Goal: Task Accomplishment & Management: Manage account settings

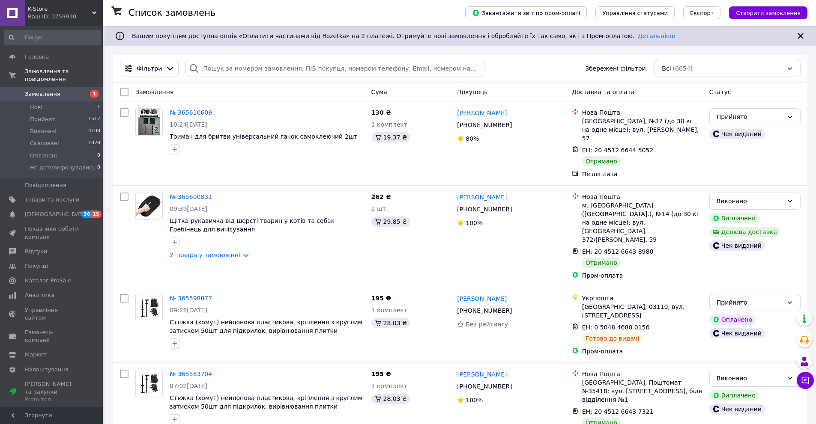
drag, startPoint x: 68, startPoint y: 18, endPoint x: 46, endPoint y: 101, distance: 85.2
click at [68, 18] on div "Ваш ID: 3759930" at bounding box center [65, 17] width 75 height 8
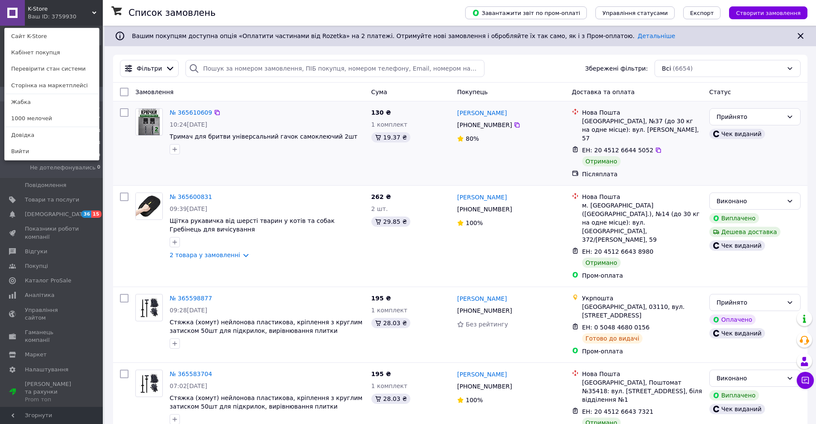
drag, startPoint x: 48, startPoint y: 123, endPoint x: 141, endPoint y: 169, distance: 104.2
click at [48, 123] on link "1000 мелочей" at bounding box center [52, 119] width 94 height 16
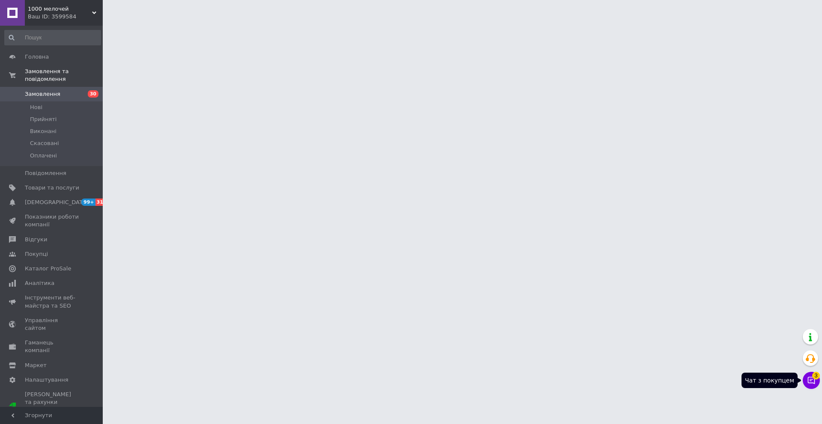
click at [812, 378] on icon at bounding box center [811, 381] width 9 height 9
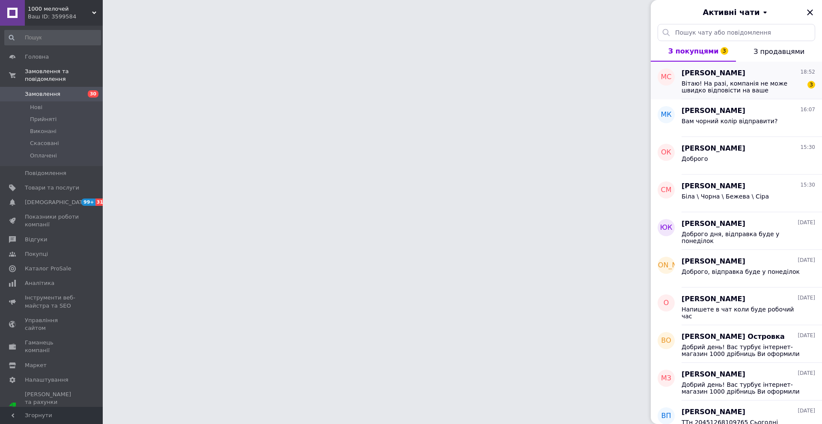
click at [724, 82] on span "Вітаю! На разі, компанія не може швидко відповісти на ваше повідомлення, оскіль…" at bounding box center [743, 87] width 122 height 14
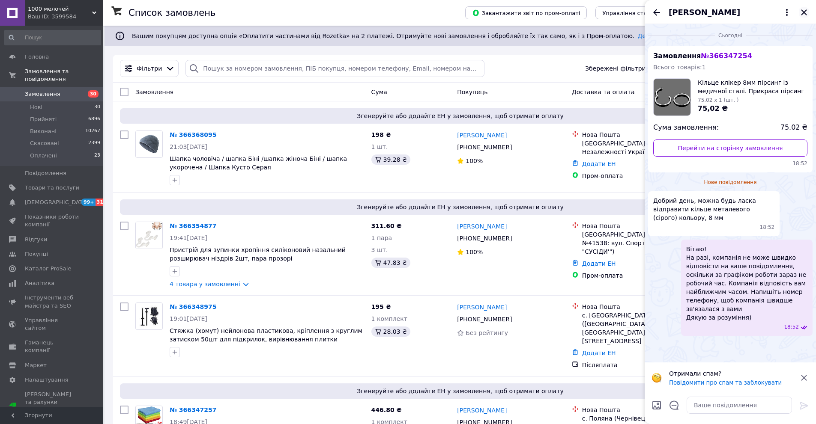
click at [804, 10] on icon "Закрити" at bounding box center [804, 12] width 10 height 10
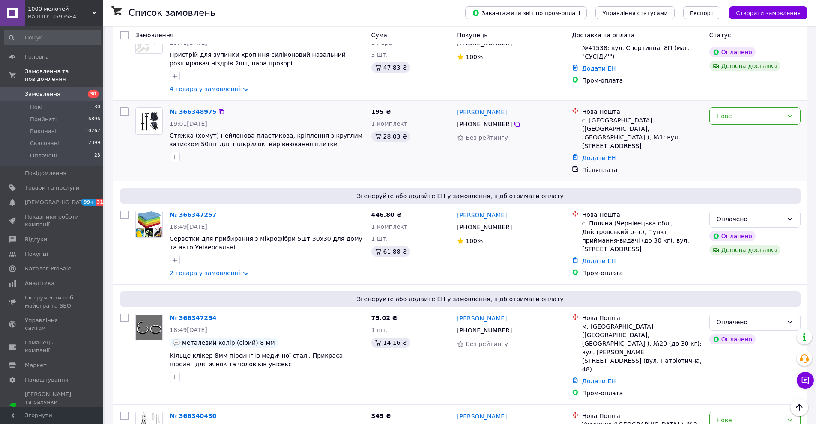
scroll to position [257, 0]
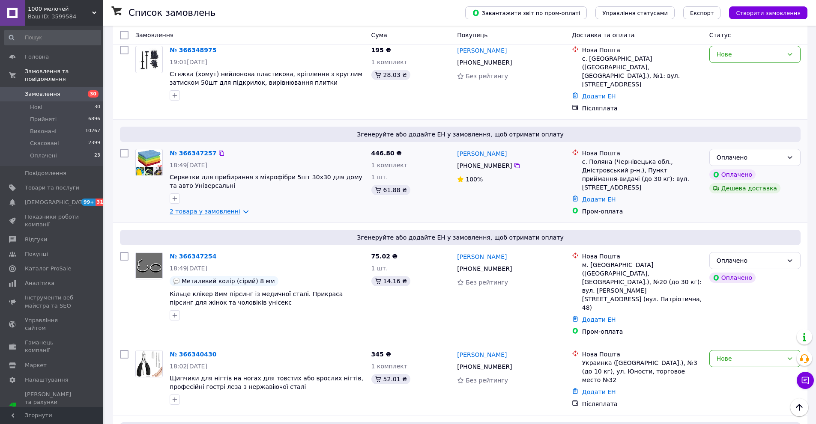
click at [227, 208] on link "2 товара у замовленні" at bounding box center [205, 211] width 71 height 7
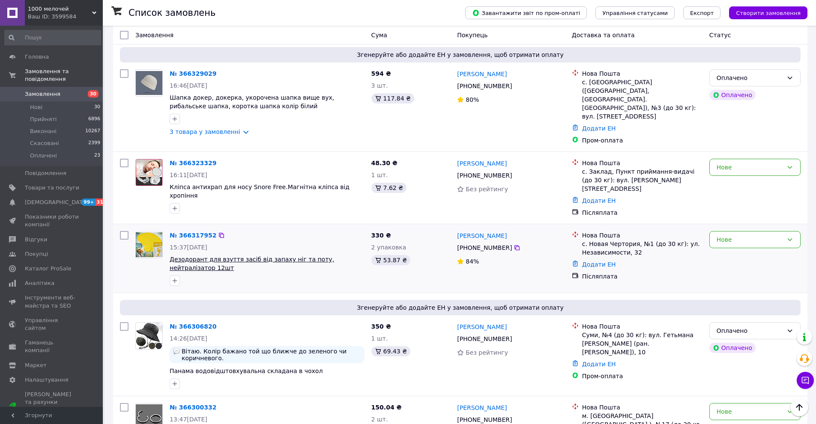
scroll to position [942, 0]
